Goal: Information Seeking & Learning: Learn about a topic

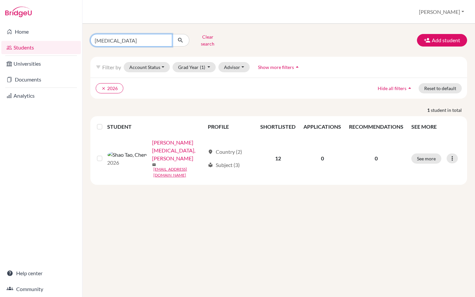
drag, startPoint x: 109, startPoint y: 37, endPoint x: 87, endPoint y: 37, distance: 22.4
click at [87, 37] on div "[MEDICAL_DATA] Clear search" at bounding box center [149, 40] width 129 height 17
type input "zahra"
click button "submit" at bounding box center [180, 40] width 17 height 13
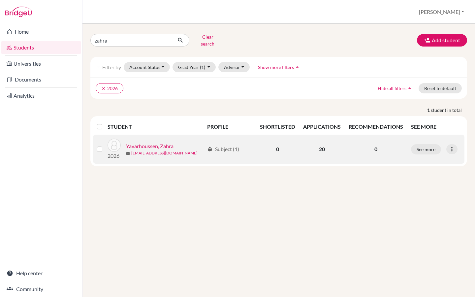
click at [141, 142] on link "Yavarhoussen, Zahra" at bounding box center [150, 146] width 48 height 8
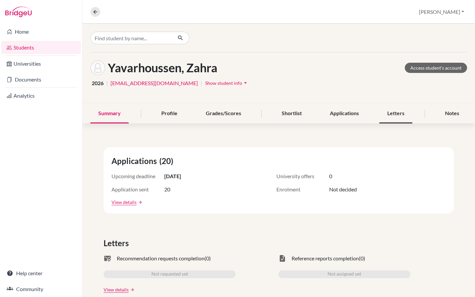
click at [398, 112] on div "Letters" at bounding box center [395, 113] width 33 height 19
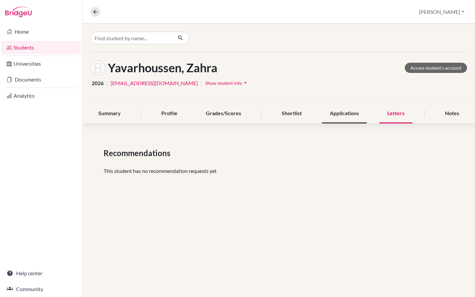
click at [354, 117] on div "Applications" at bounding box center [344, 113] width 45 height 19
